Goal: Obtain resource: Download file/media

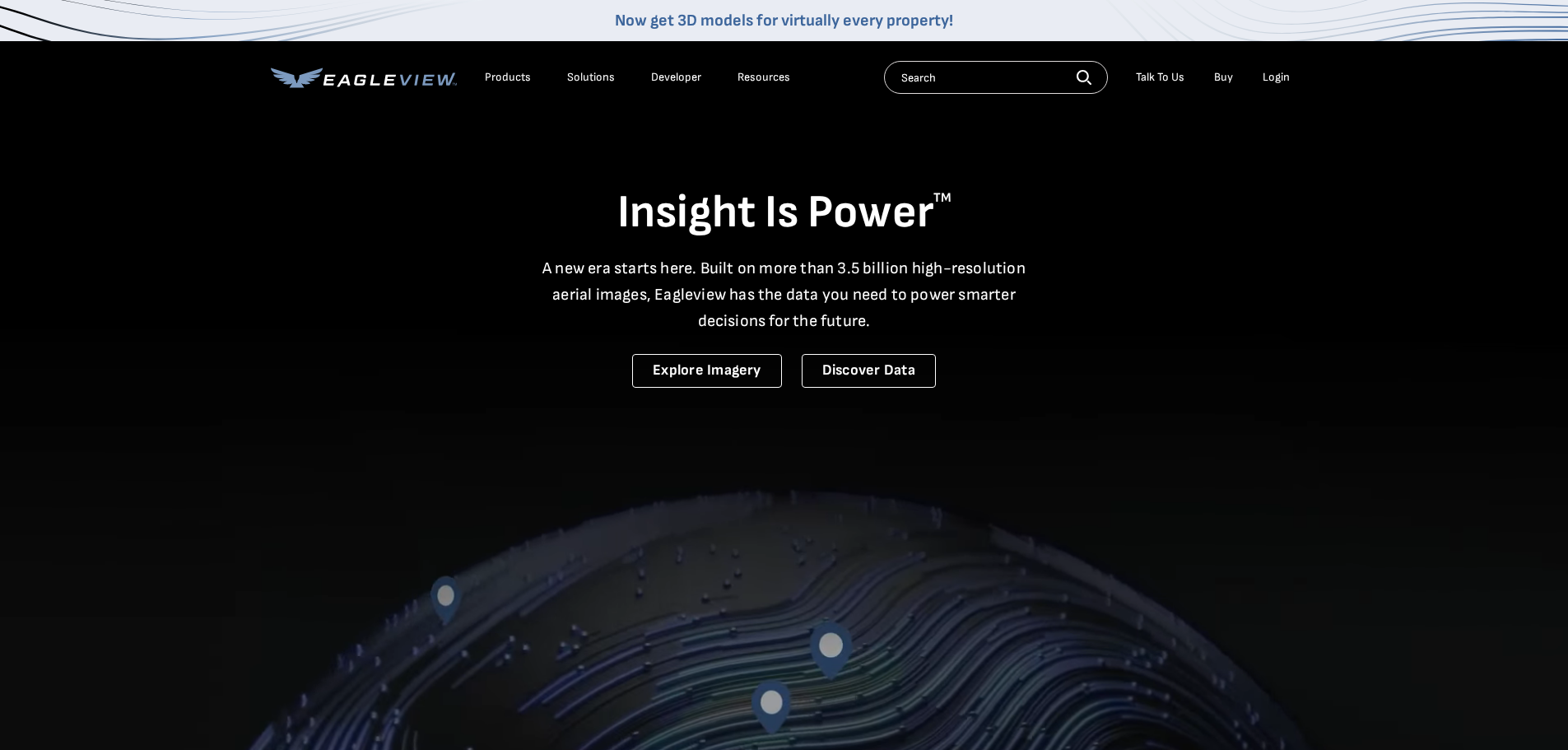
click at [1272, 75] on div "Login" at bounding box center [1276, 77] width 27 height 15
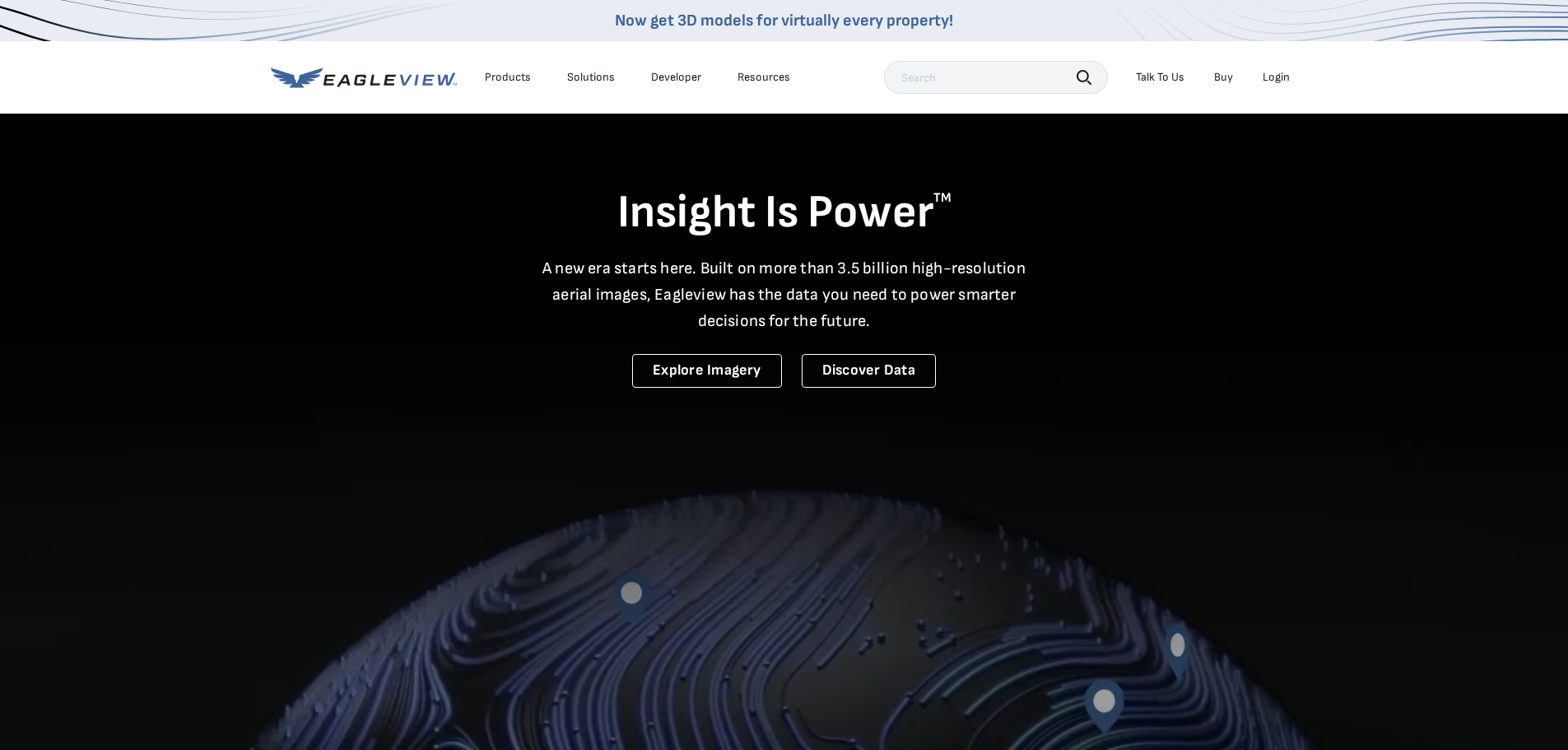
click at [1278, 78] on div "Login" at bounding box center [1276, 77] width 27 height 15
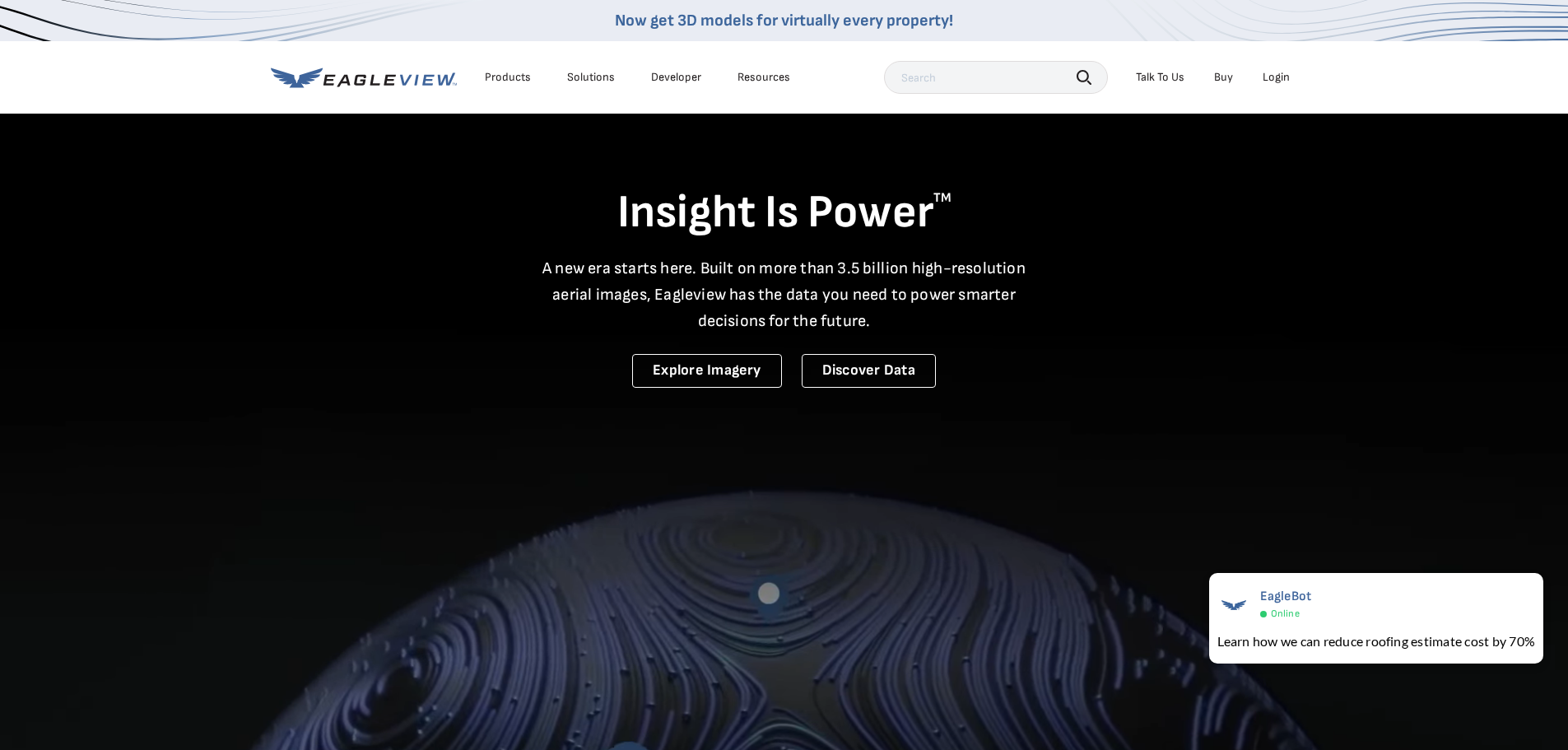
click at [1276, 78] on div "Login" at bounding box center [1276, 77] width 27 height 15
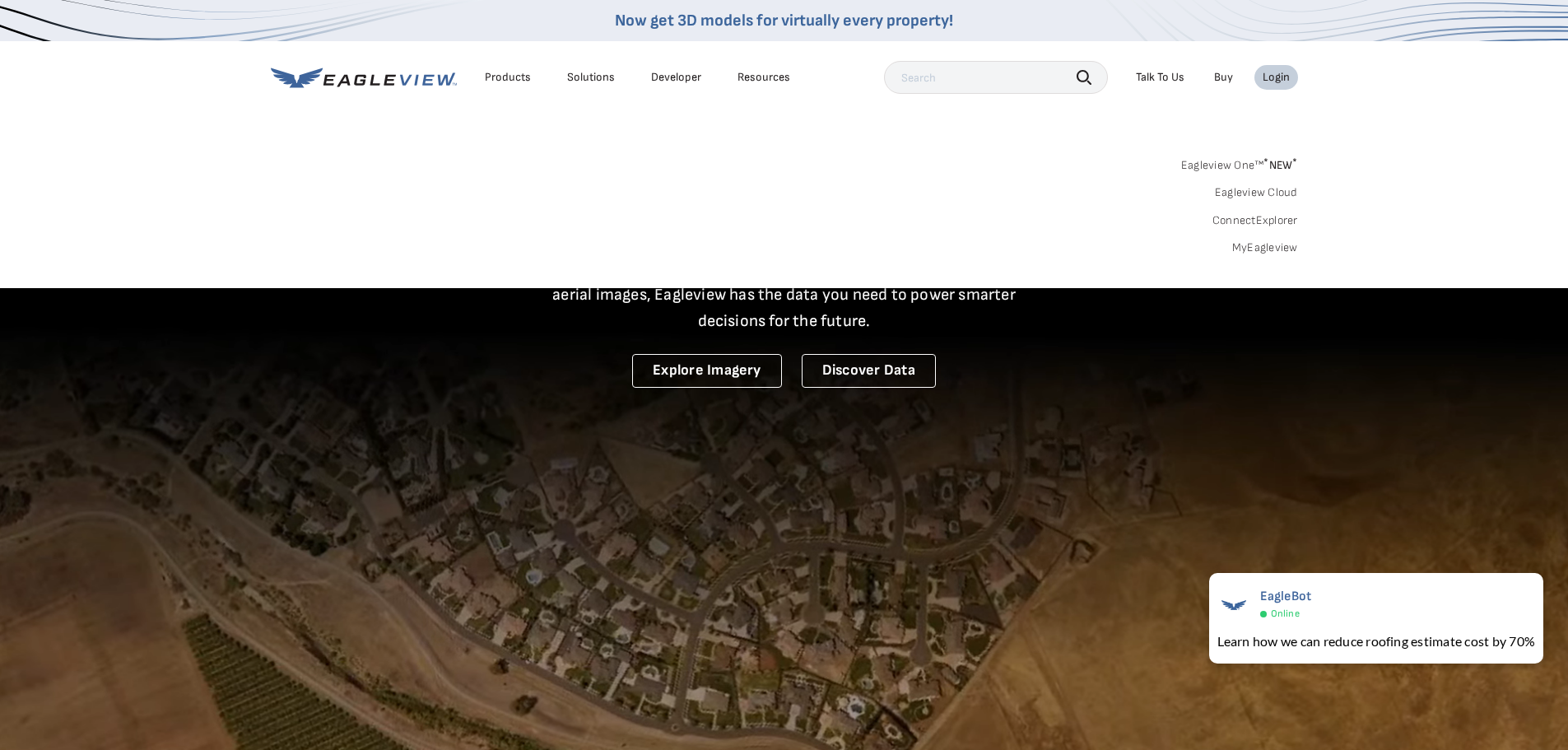
click at [1284, 247] on link "MyEagleview" at bounding box center [1265, 248] width 66 height 15
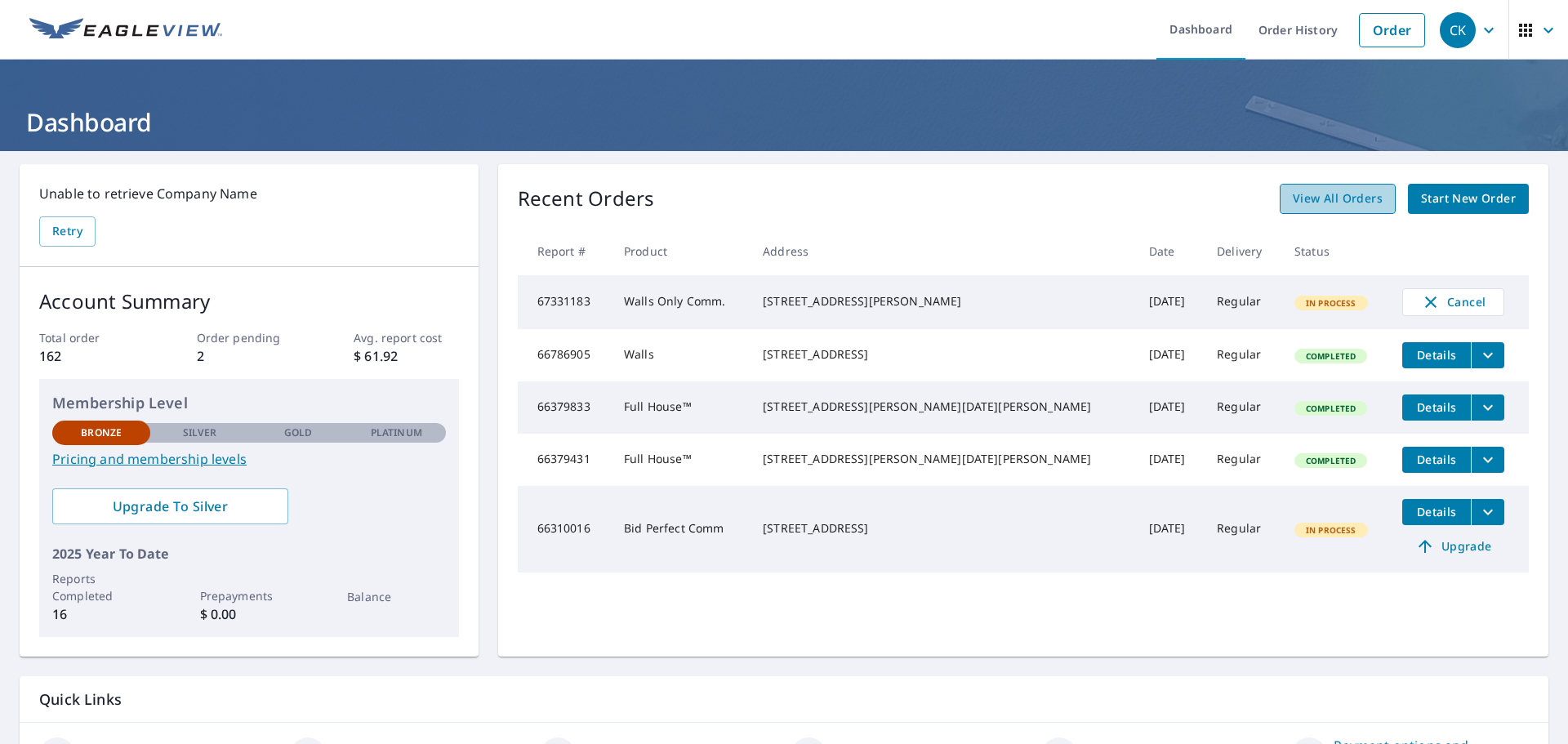
click at [1309, 202] on span "View All Orders" at bounding box center [1337, 198] width 90 height 20
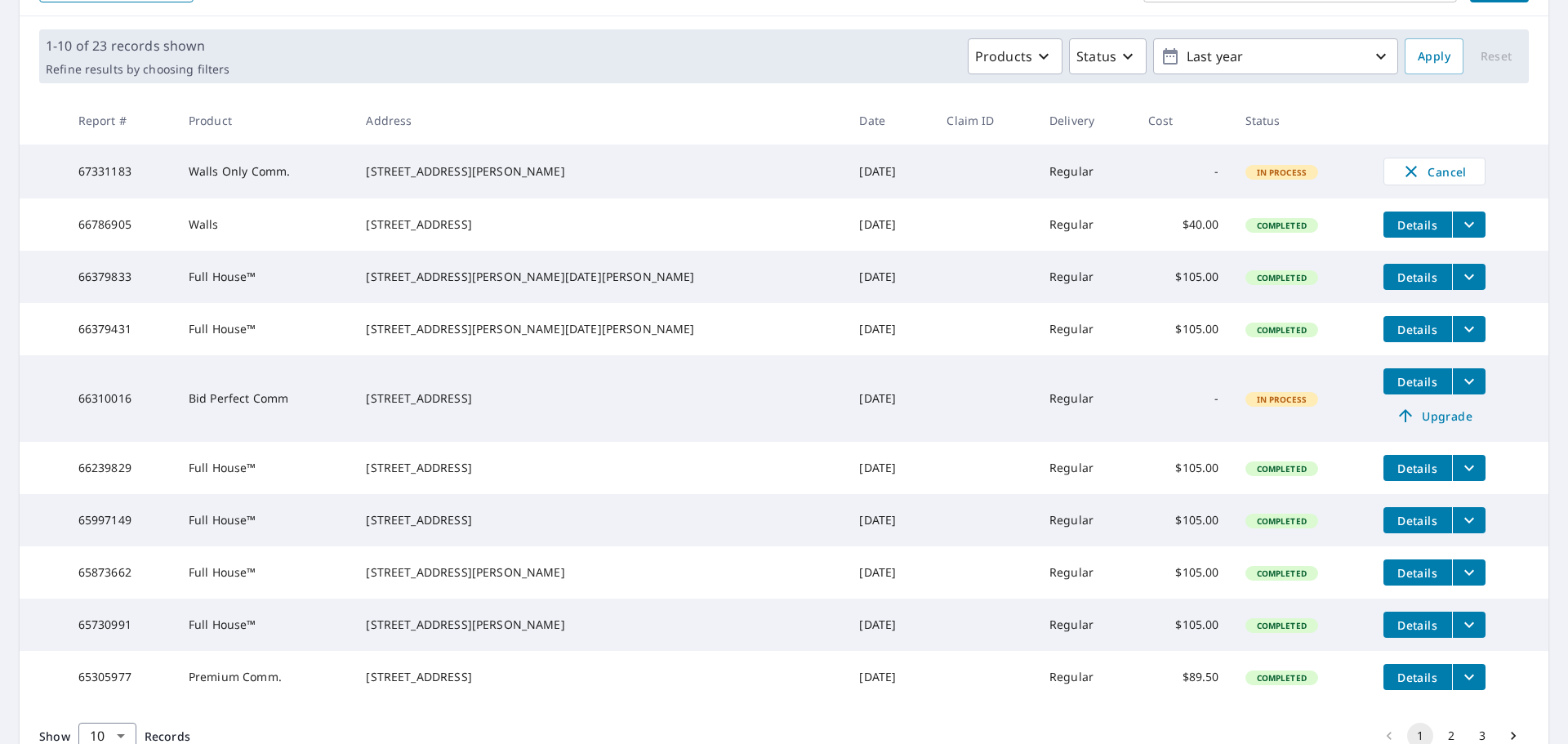
scroll to position [245, 0]
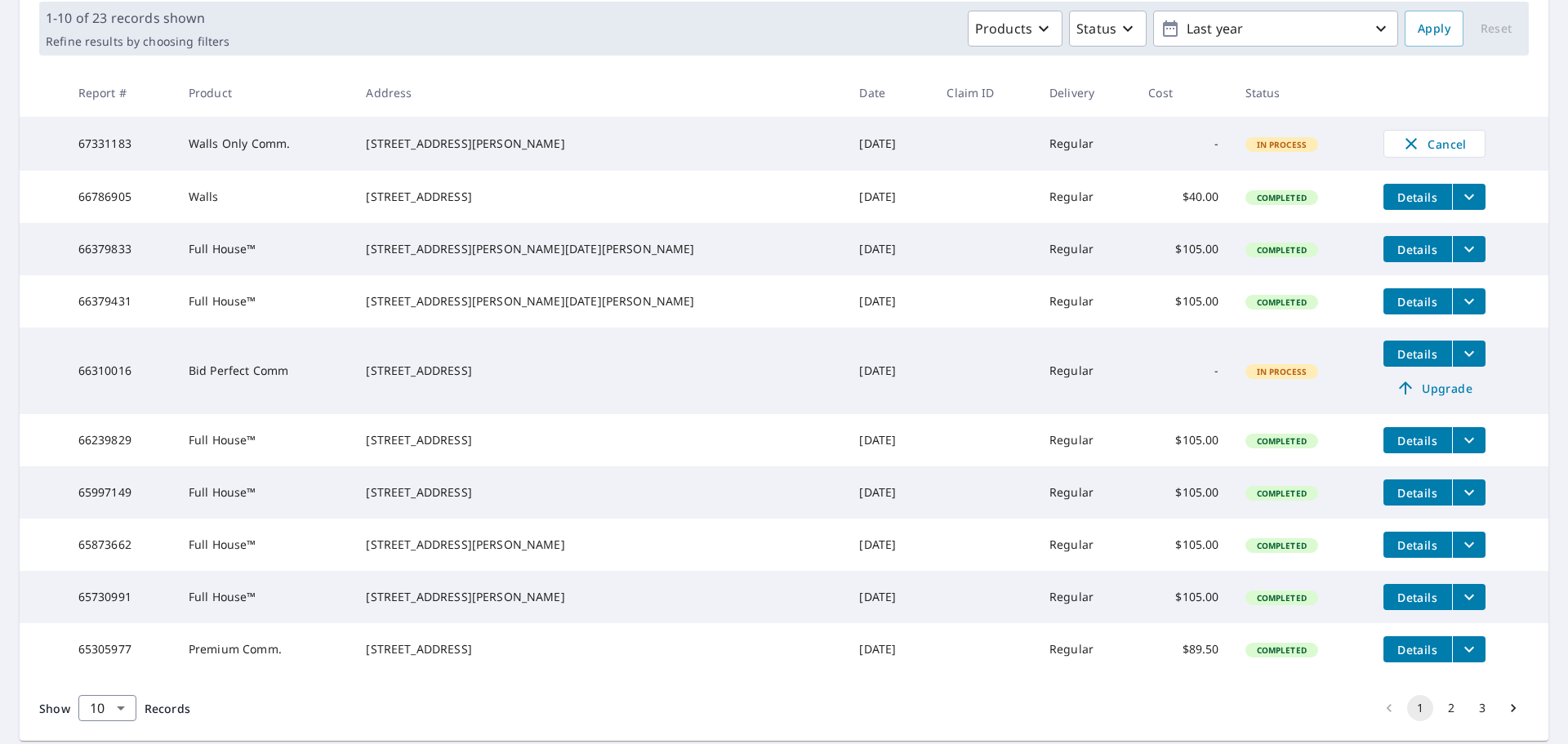
click at [1459, 555] on icon "filesDropdownBtn-65873662" at bounding box center [1468, 545] width 19 height 19
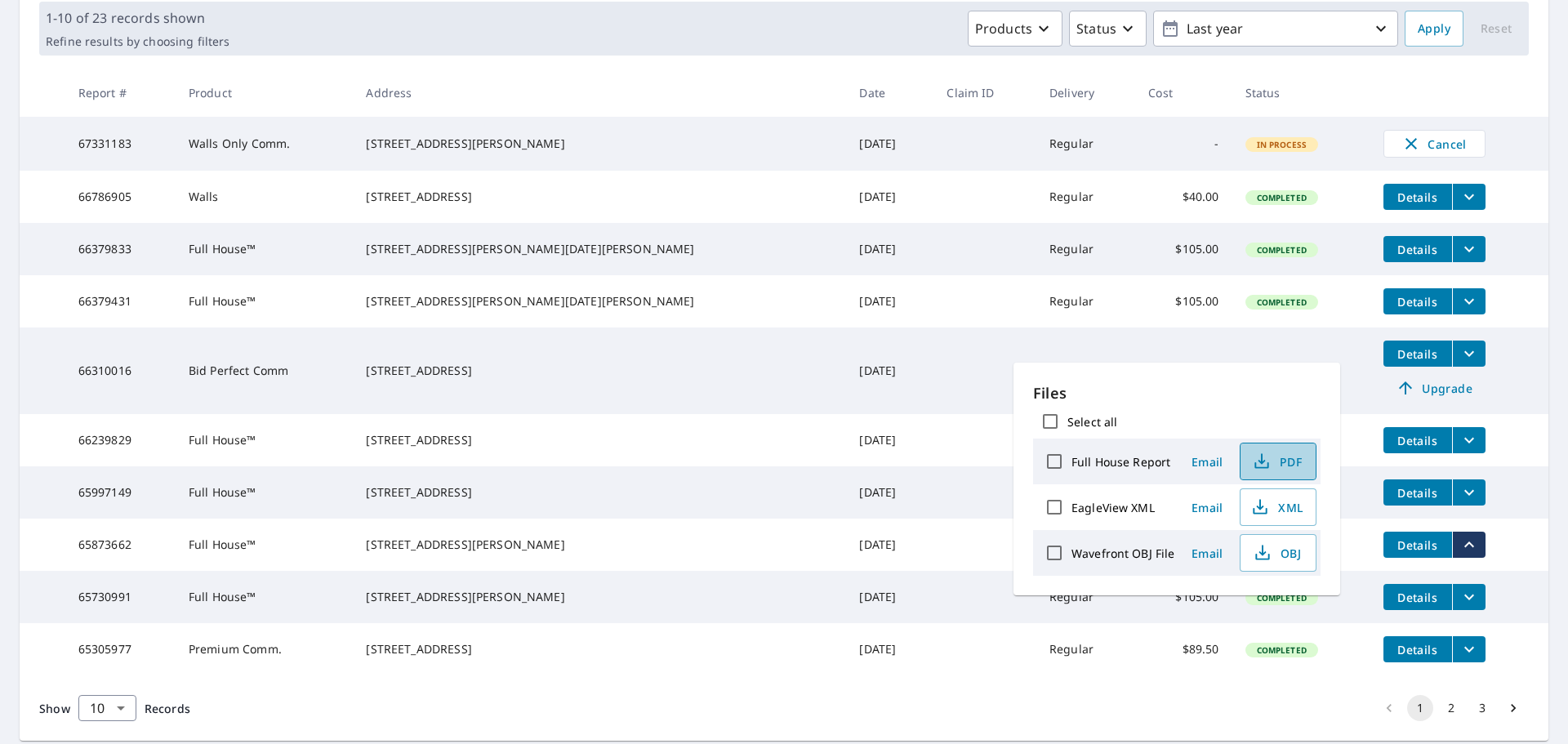
click at [1270, 462] on span "PDF" at bounding box center [1276, 461] width 53 height 19
click at [1200, 462] on span "Email" at bounding box center [1207, 462] width 39 height 16
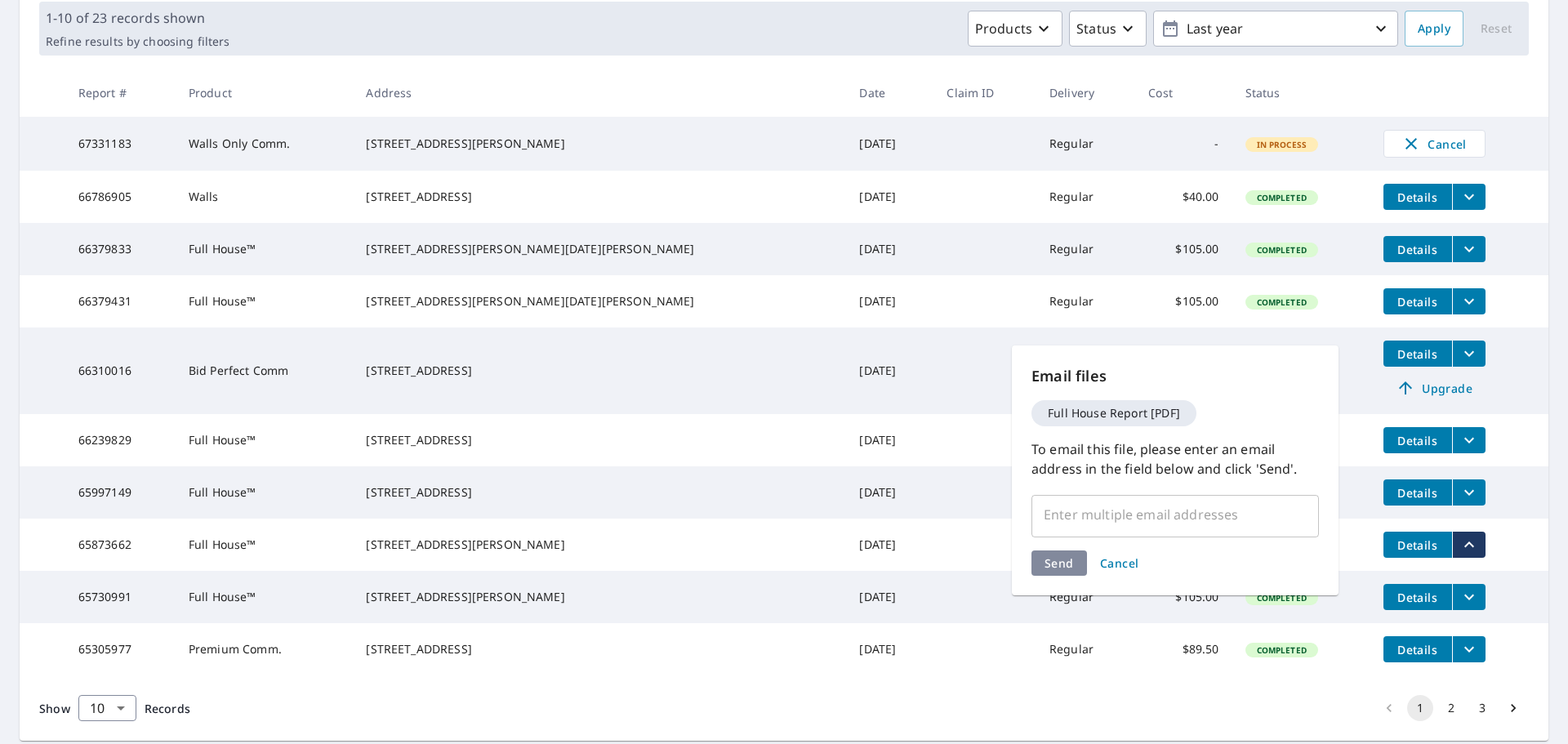
click at [1076, 516] on input "text" at bounding box center [1163, 515] width 248 height 31
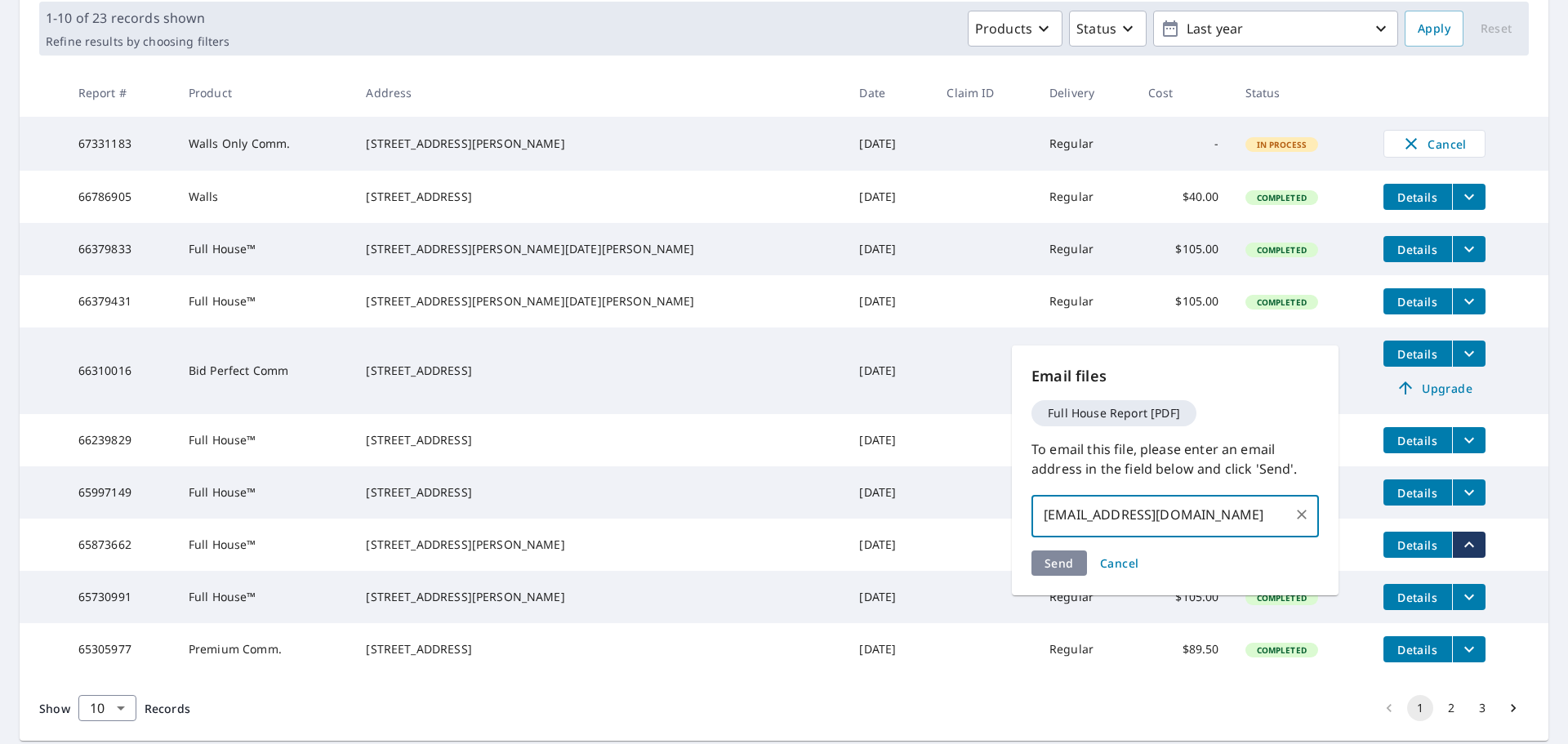
type input "caleb@urimn.com"
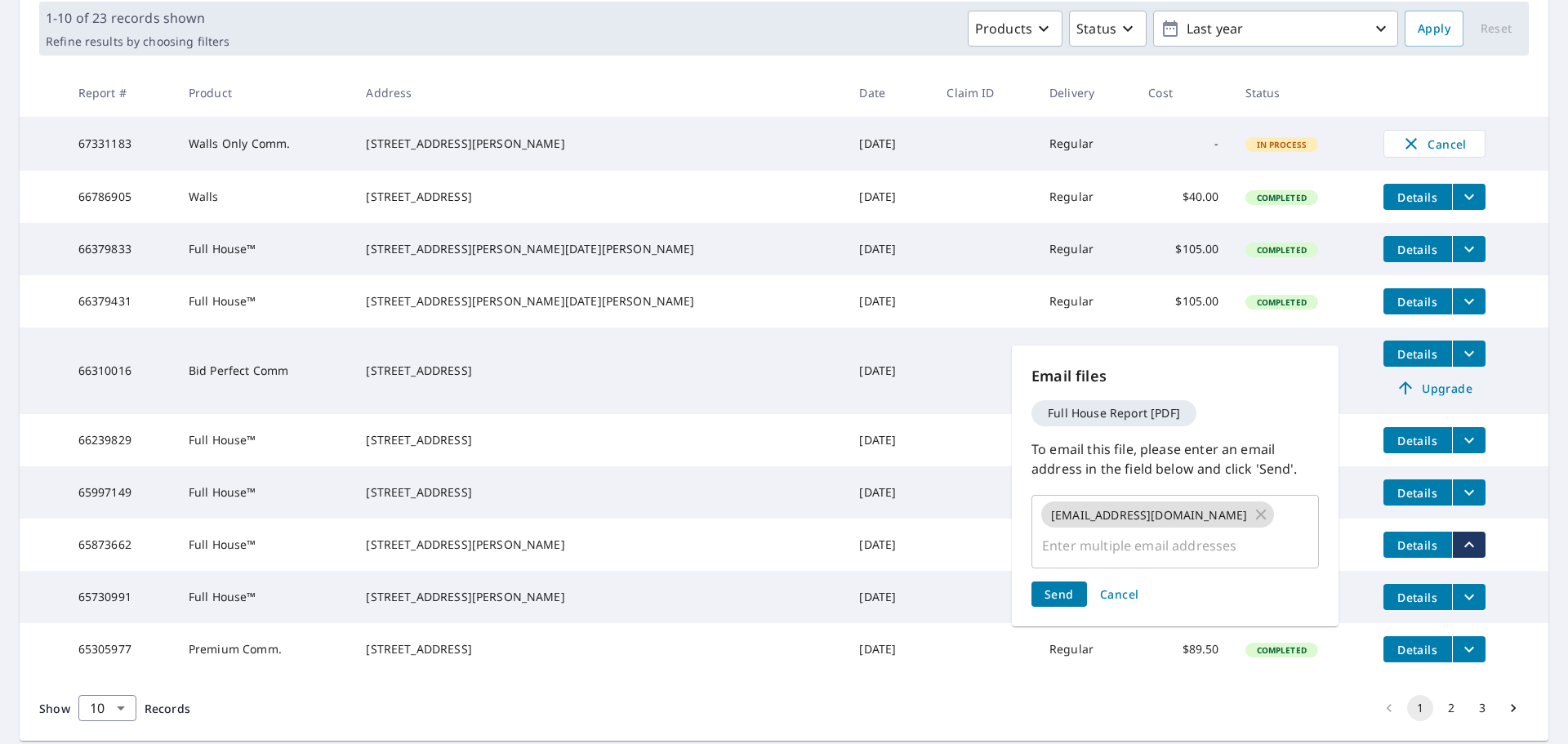
click at [1062, 582] on div "Send Cancel" at bounding box center [1176, 594] width 288 height 25
click at [1049, 586] on span "Send" at bounding box center [1059, 594] width 30 height 16
